Goal: Information Seeking & Learning: Learn about a topic

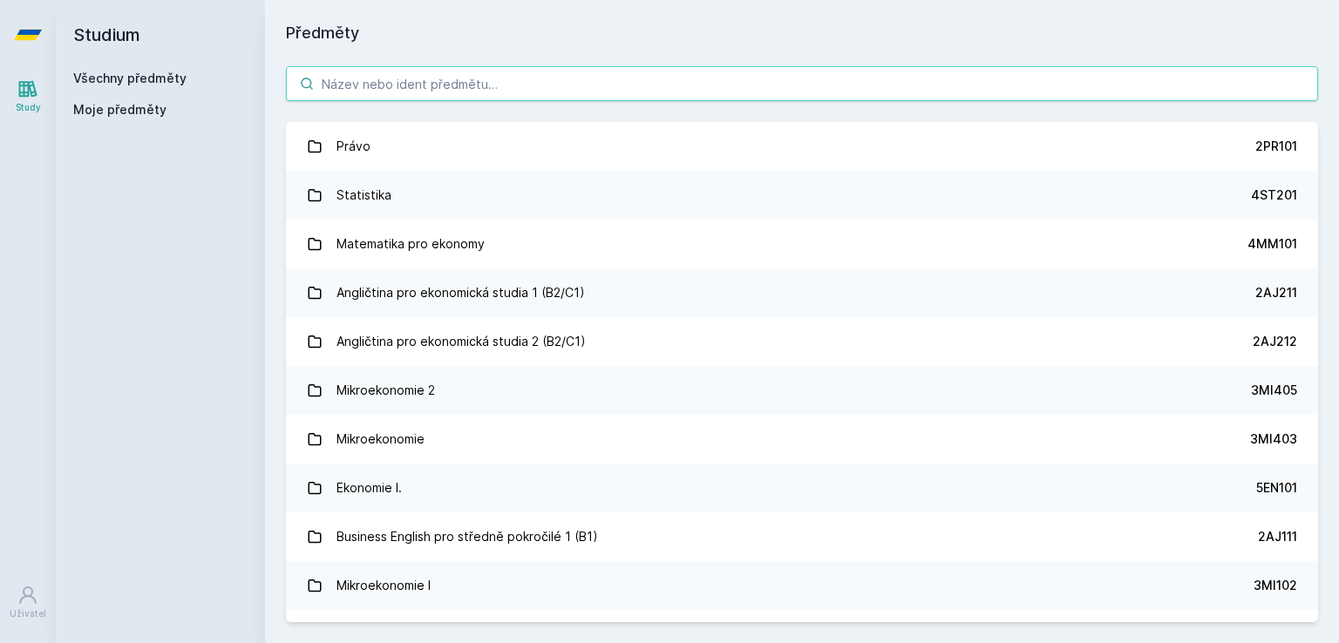
click at [402, 85] on input "search" at bounding box center [802, 83] width 1032 height 35
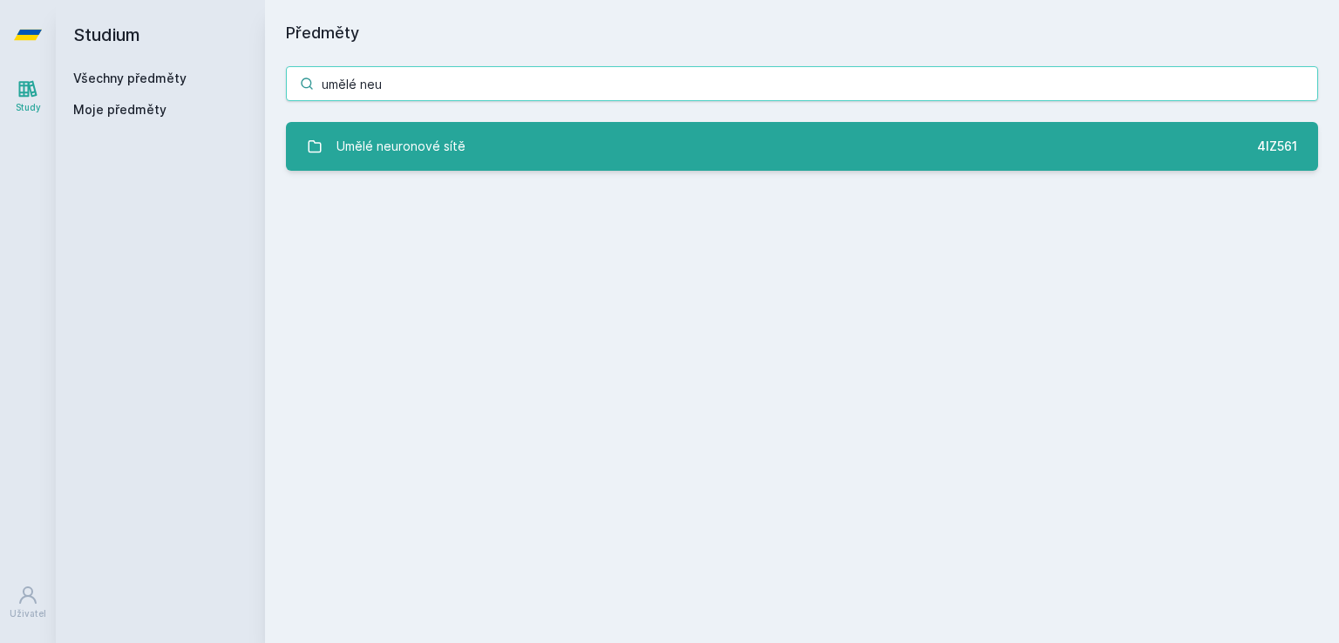
type input "umělé neu"
click at [425, 136] on div "Umělé neuronové sítě" at bounding box center [401, 146] width 129 height 35
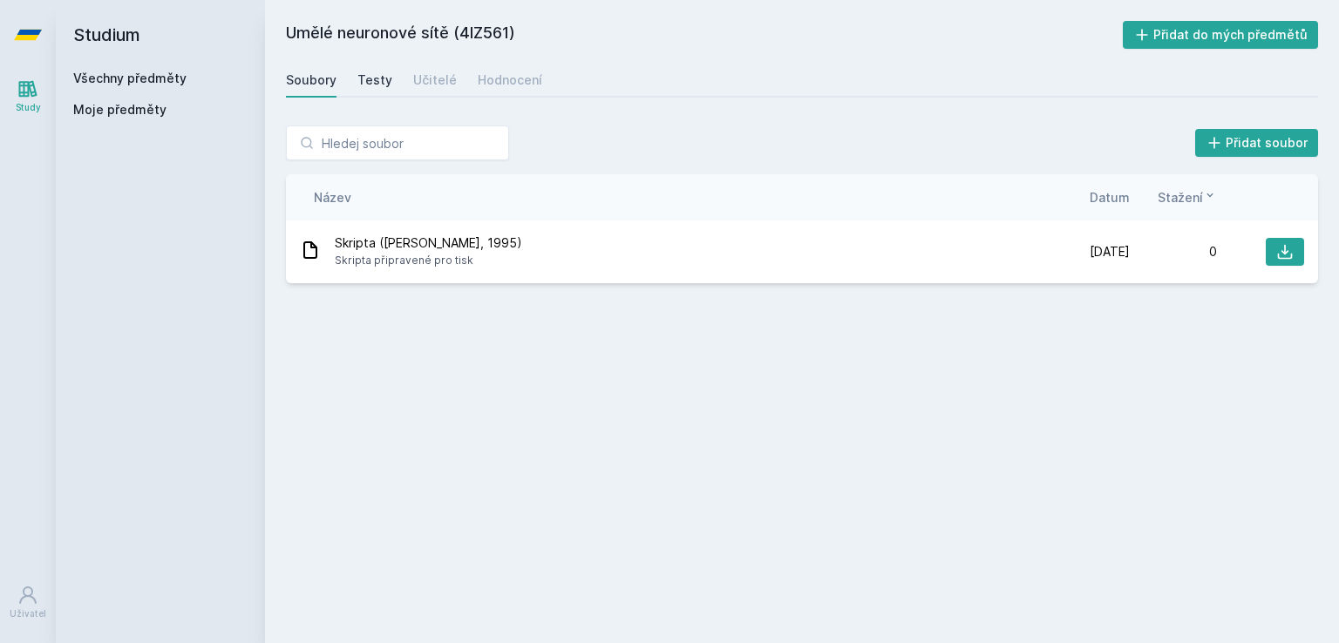
click at [384, 85] on div "Testy" at bounding box center [374, 79] width 35 height 17
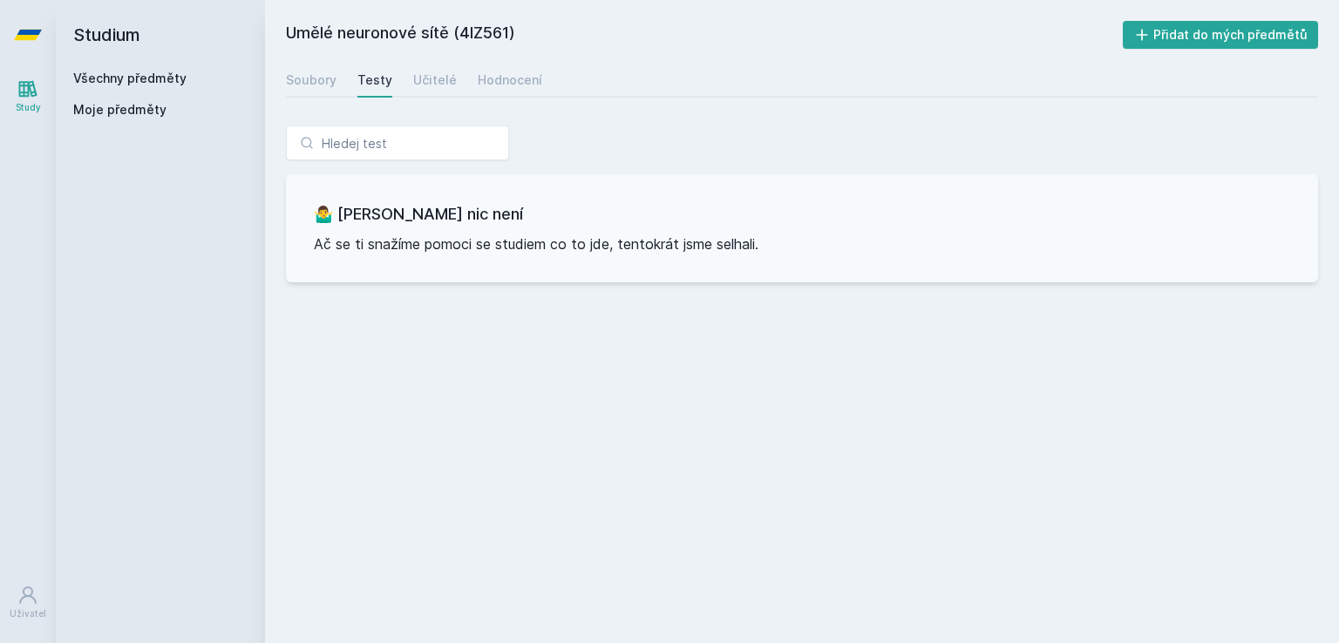
click at [460, 92] on div "Soubory Testy Učitelé Hodnocení" at bounding box center [802, 80] width 1032 height 35
click at [439, 79] on div "Učitelé" at bounding box center [435, 79] width 44 height 17
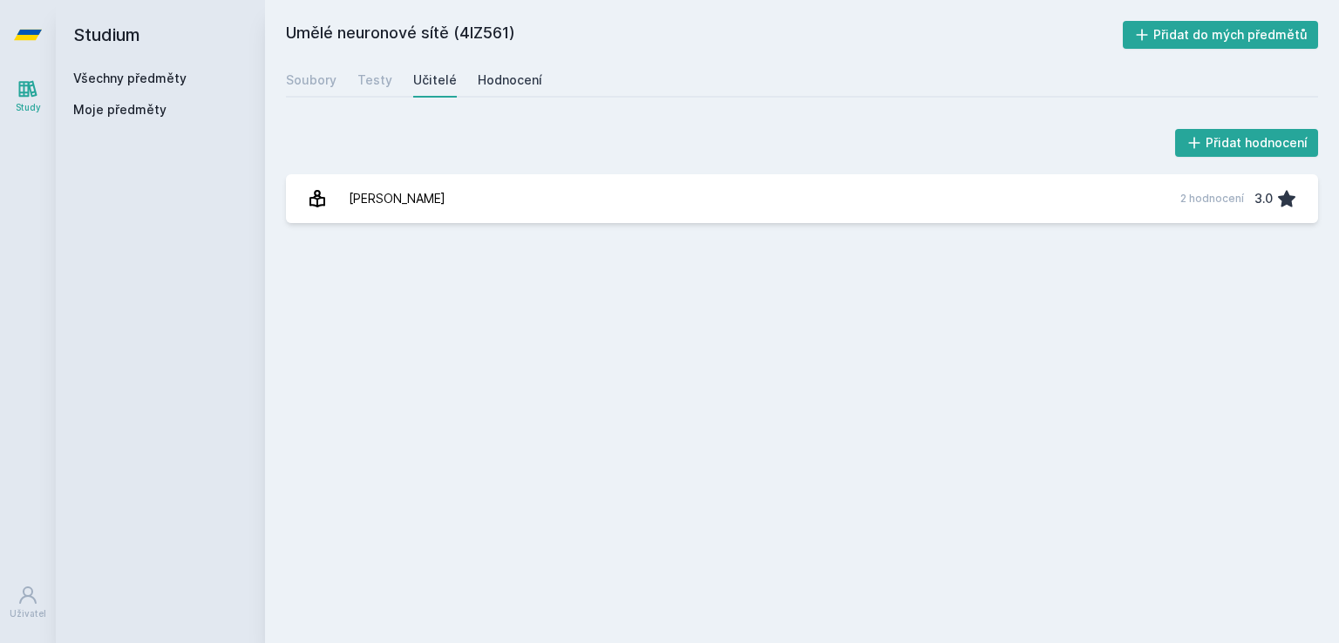
click at [507, 85] on div "Hodnocení" at bounding box center [510, 79] width 65 height 17
